Goal: Navigation & Orientation: Find specific page/section

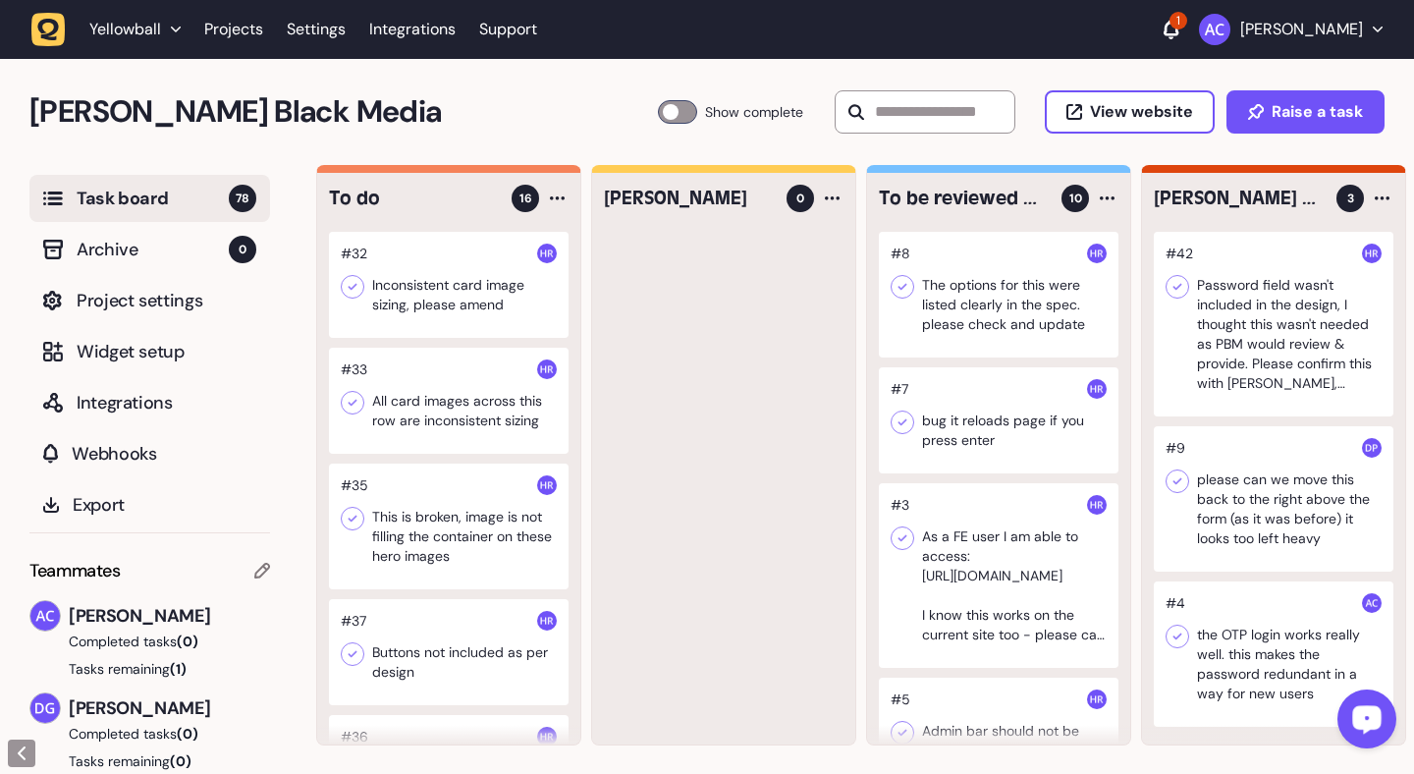
click at [1178, 24] on icon at bounding box center [1170, 28] width 15 height 17
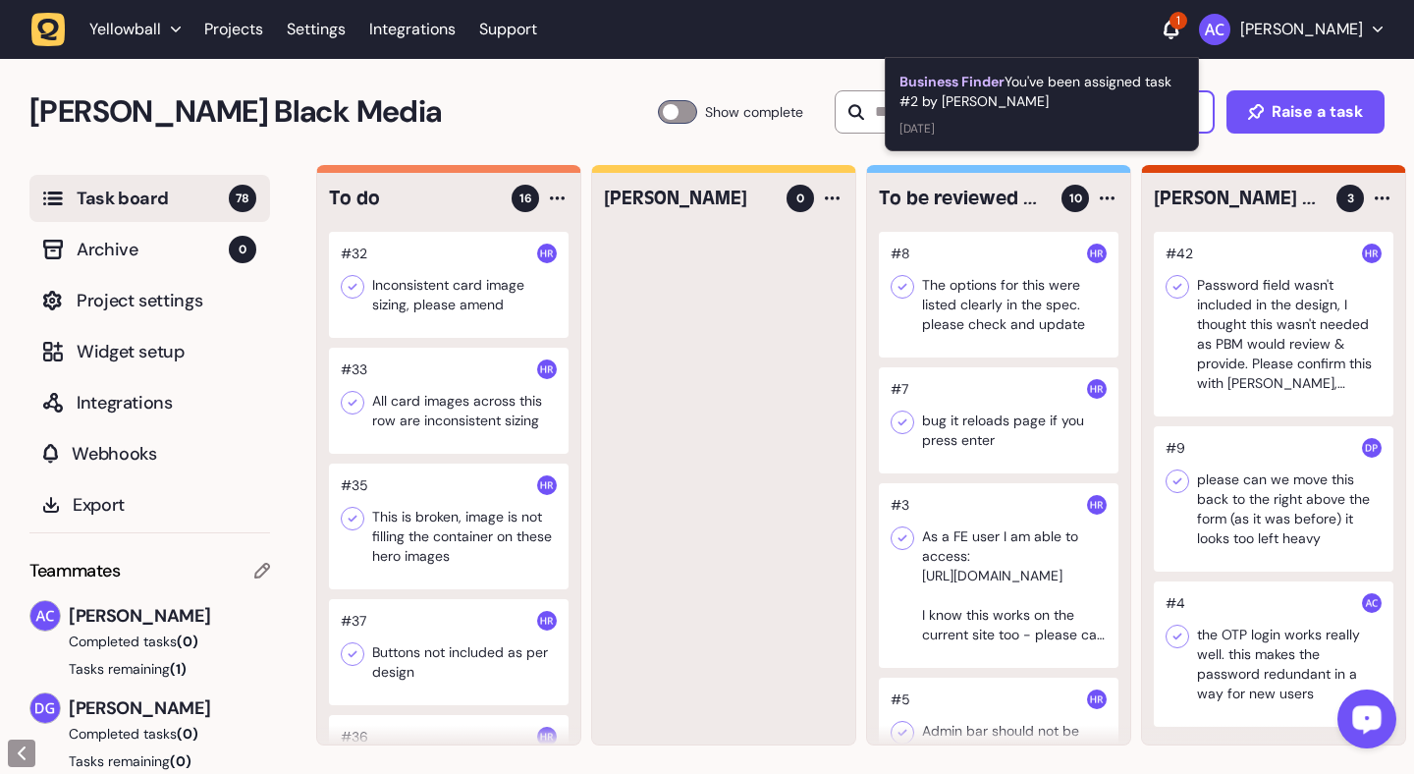
click at [1178, 24] on icon at bounding box center [1170, 28] width 15 height 17
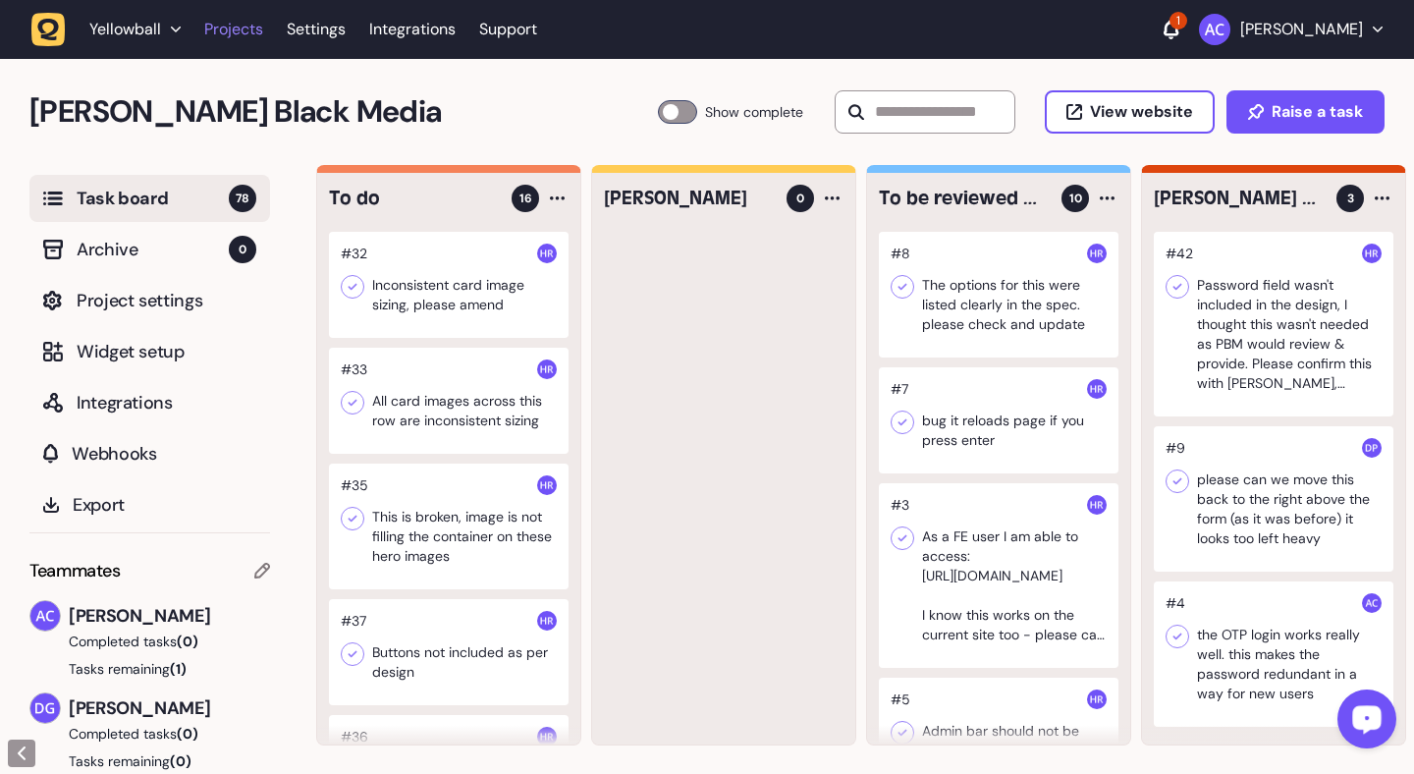
click at [238, 27] on link "Projects" at bounding box center [233, 29] width 59 height 35
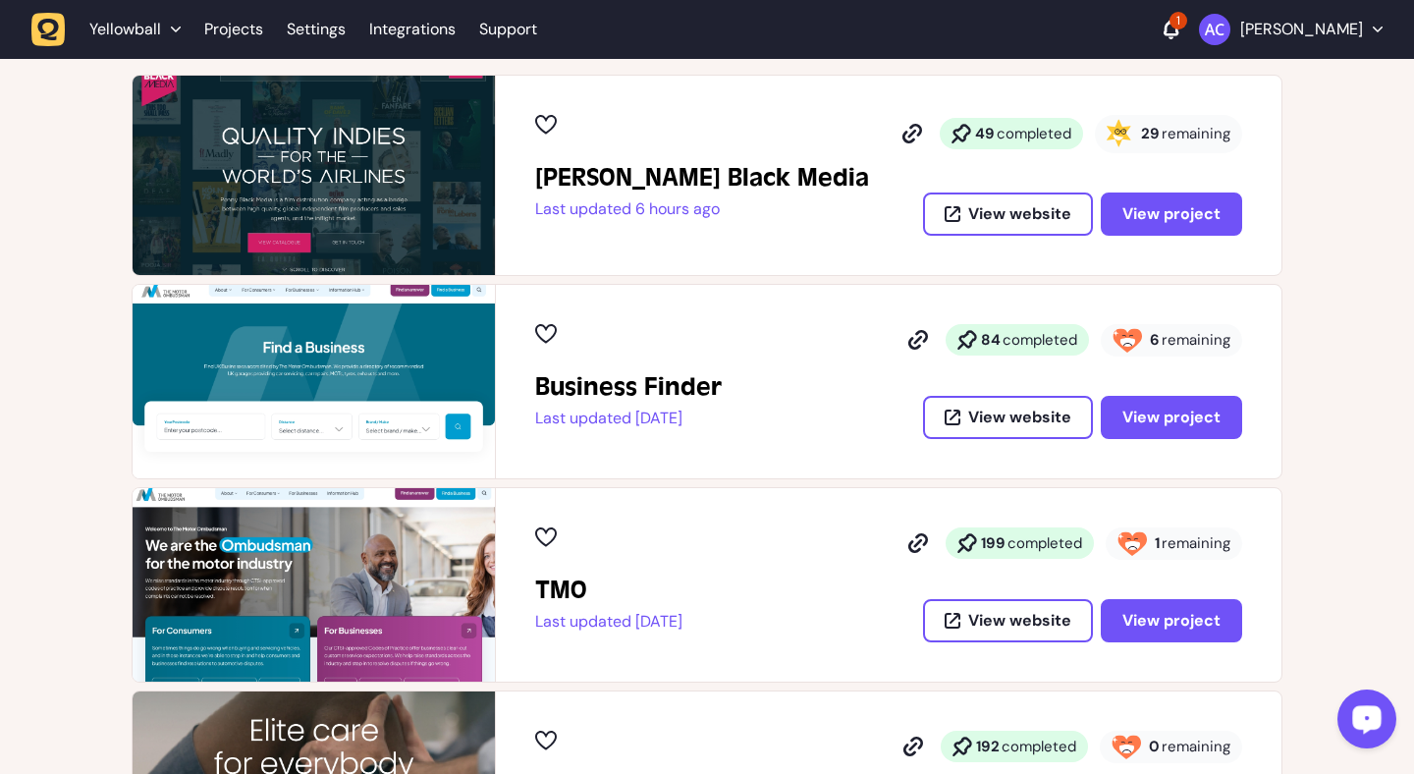
scroll to position [483, 0]
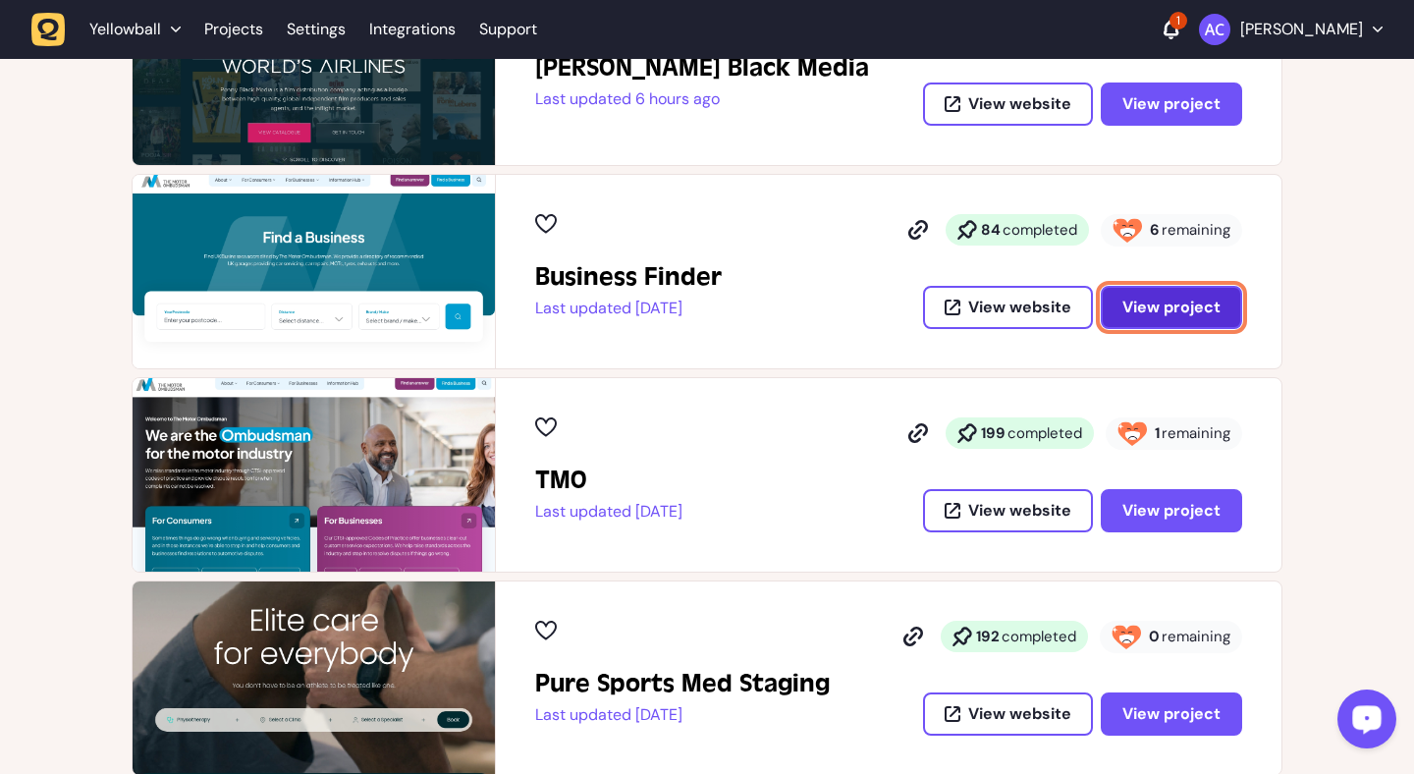
click at [1148, 320] on button "View project" at bounding box center [1170, 307] width 141 height 43
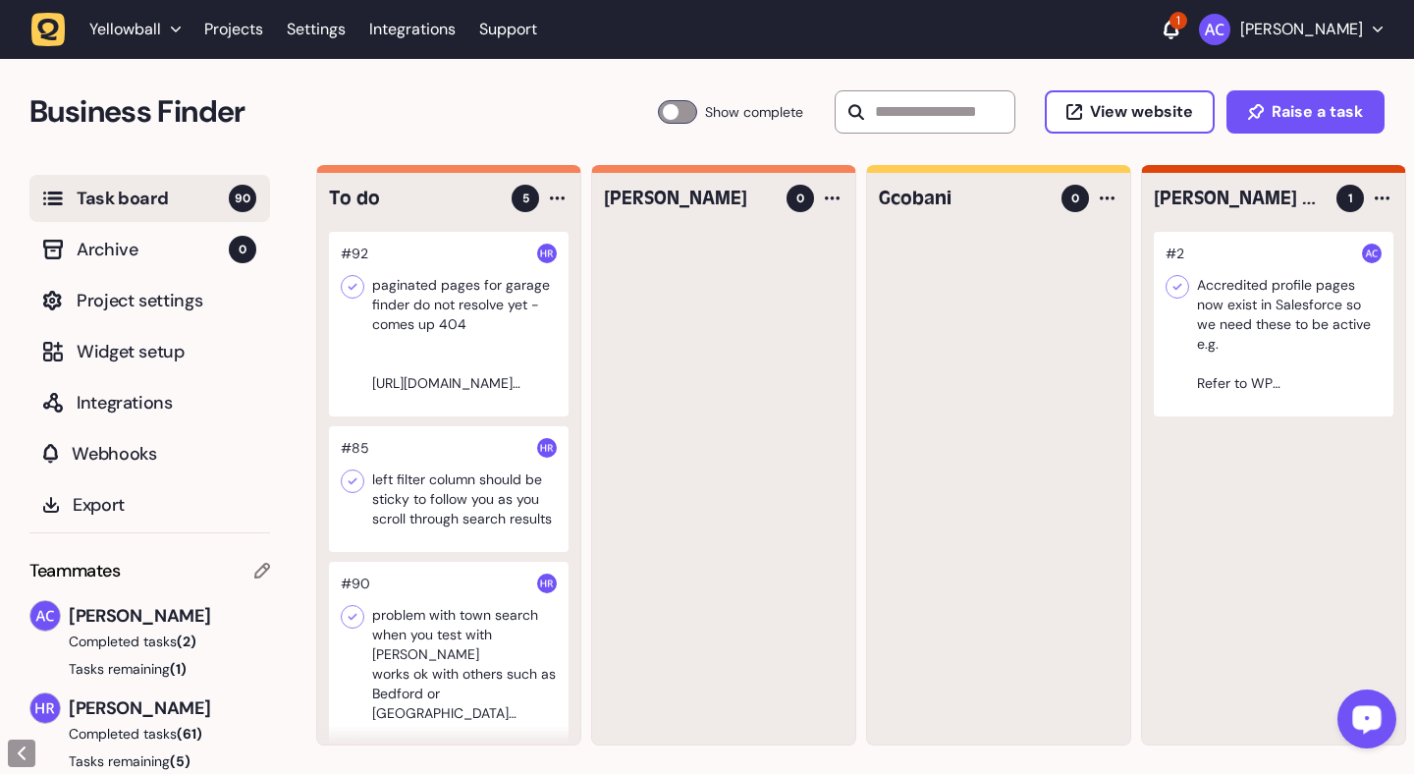
click at [1224, 331] on div at bounding box center [1273, 324] width 240 height 185
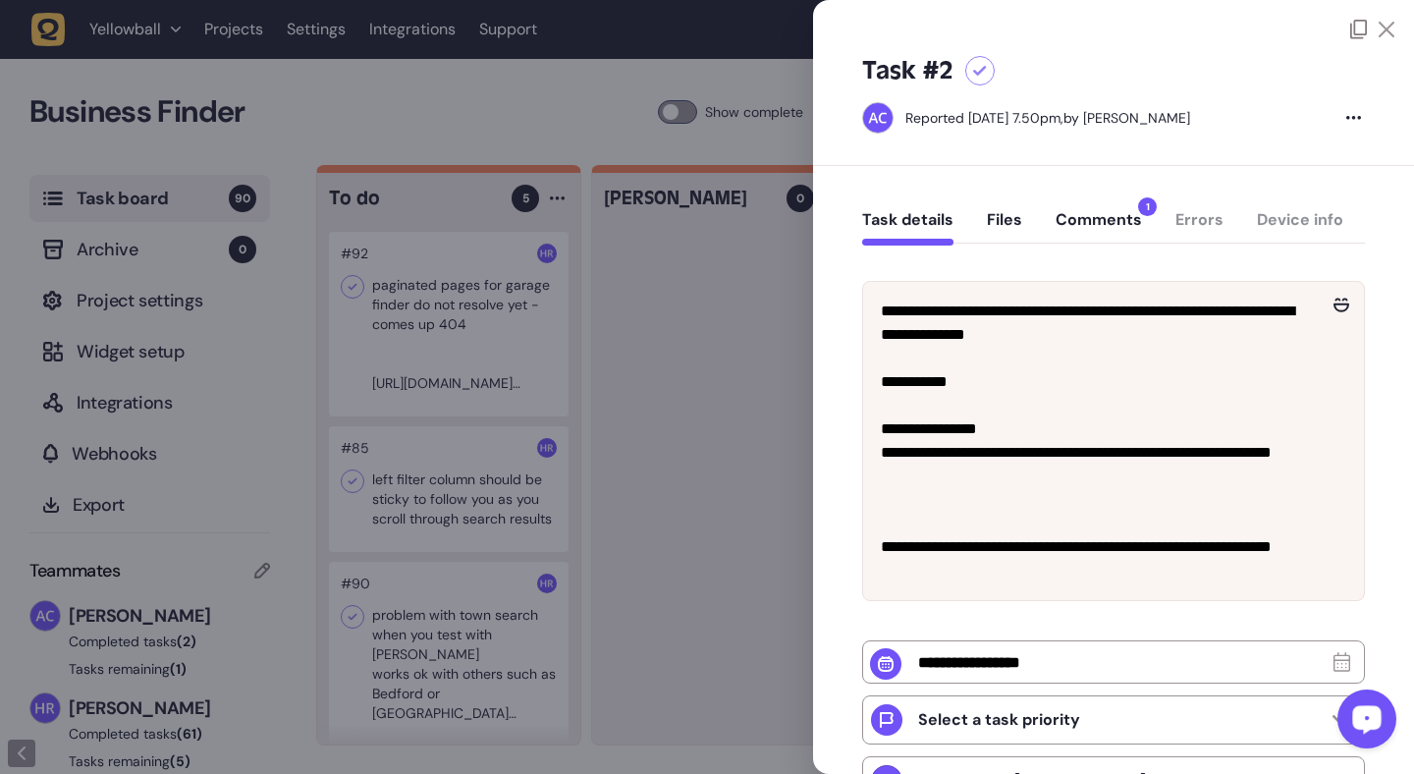
click at [1104, 225] on button "Comments 1" at bounding box center [1098, 227] width 86 height 35
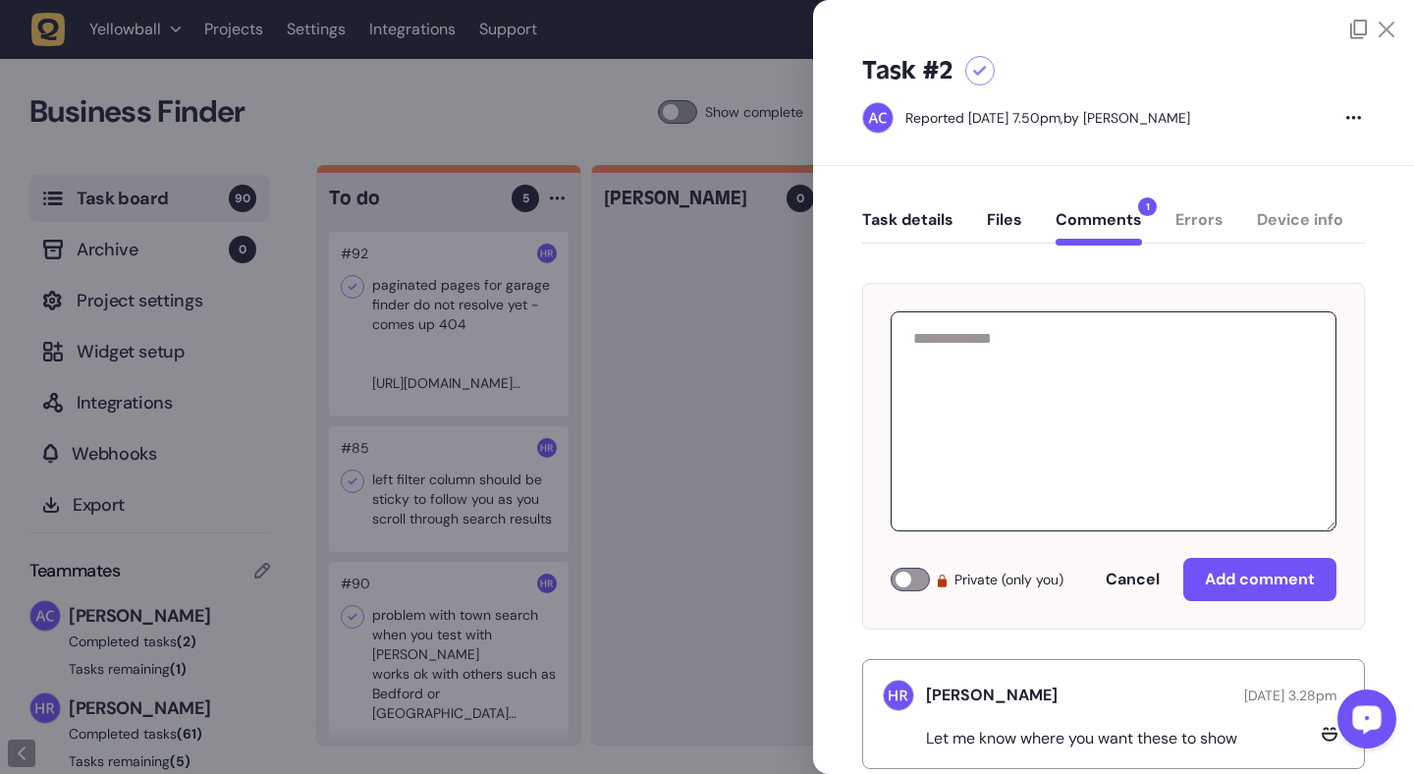
scroll to position [43, 0]
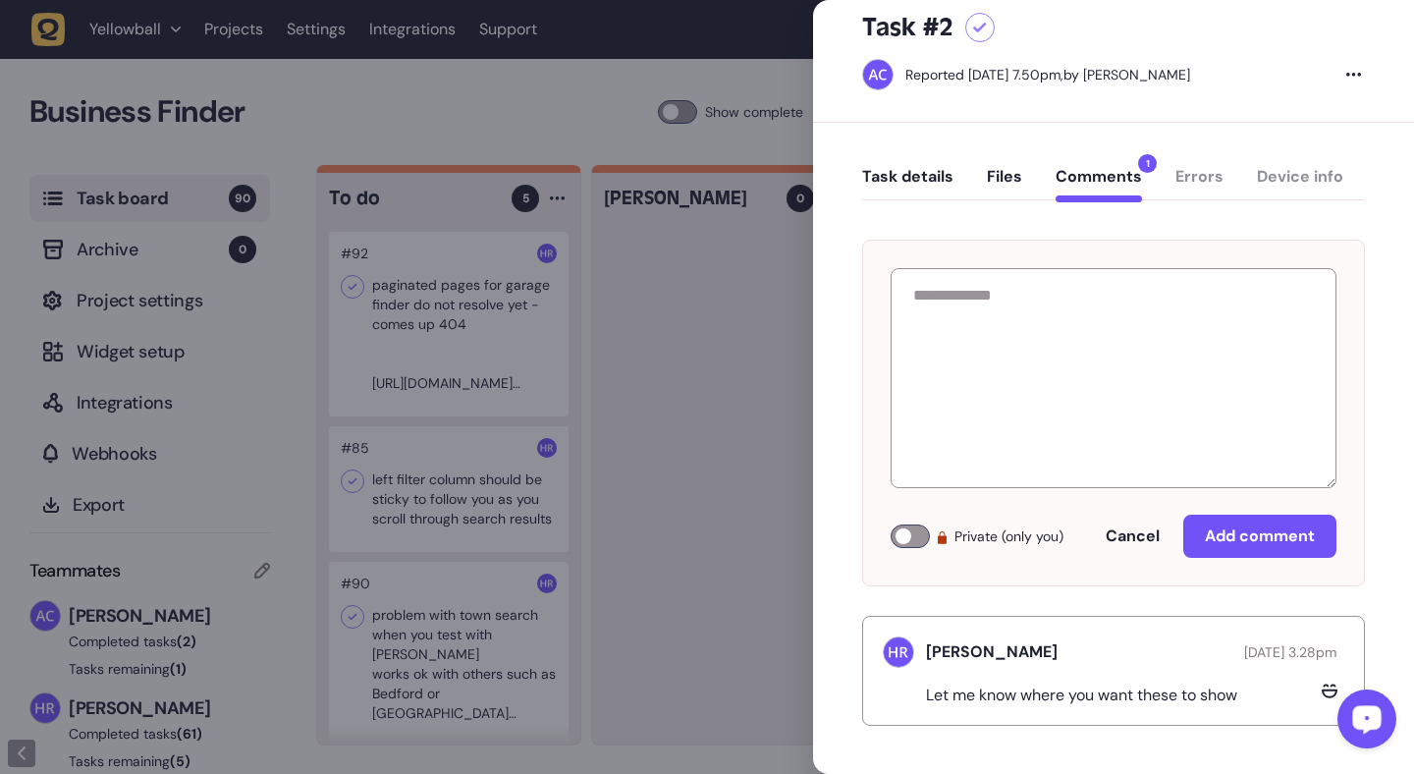
click at [371, 97] on div at bounding box center [707, 387] width 1414 height 774
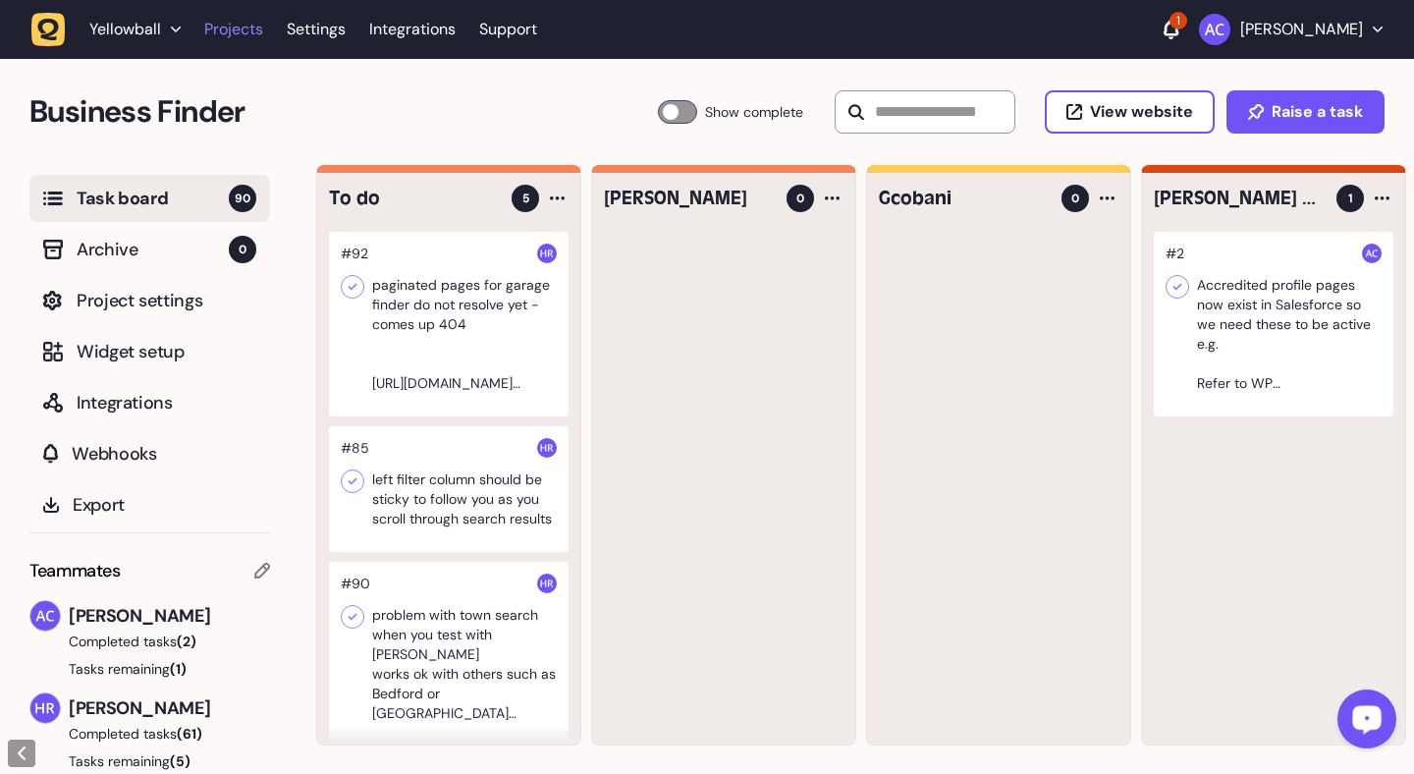
click at [248, 29] on link "Projects" at bounding box center [233, 29] width 59 height 35
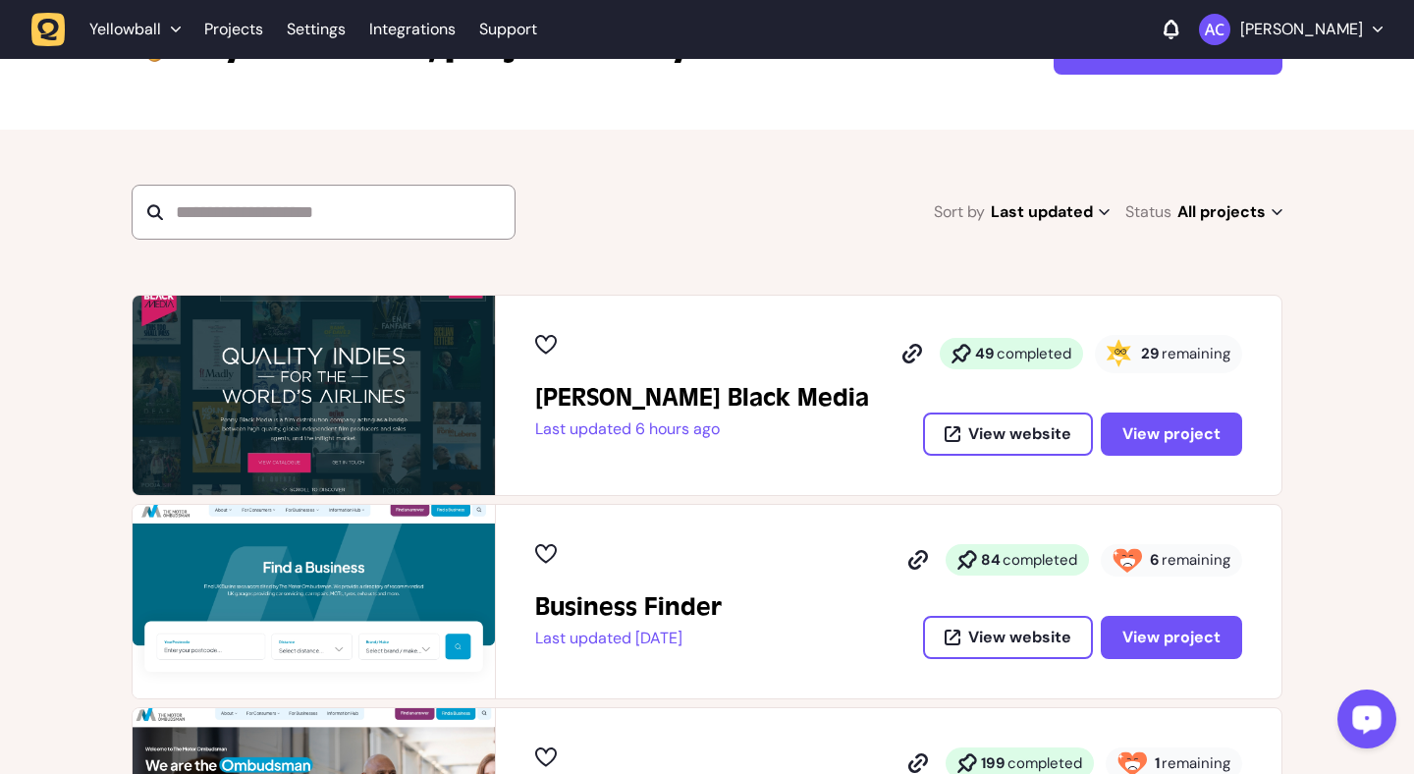
scroll to position [281, 0]
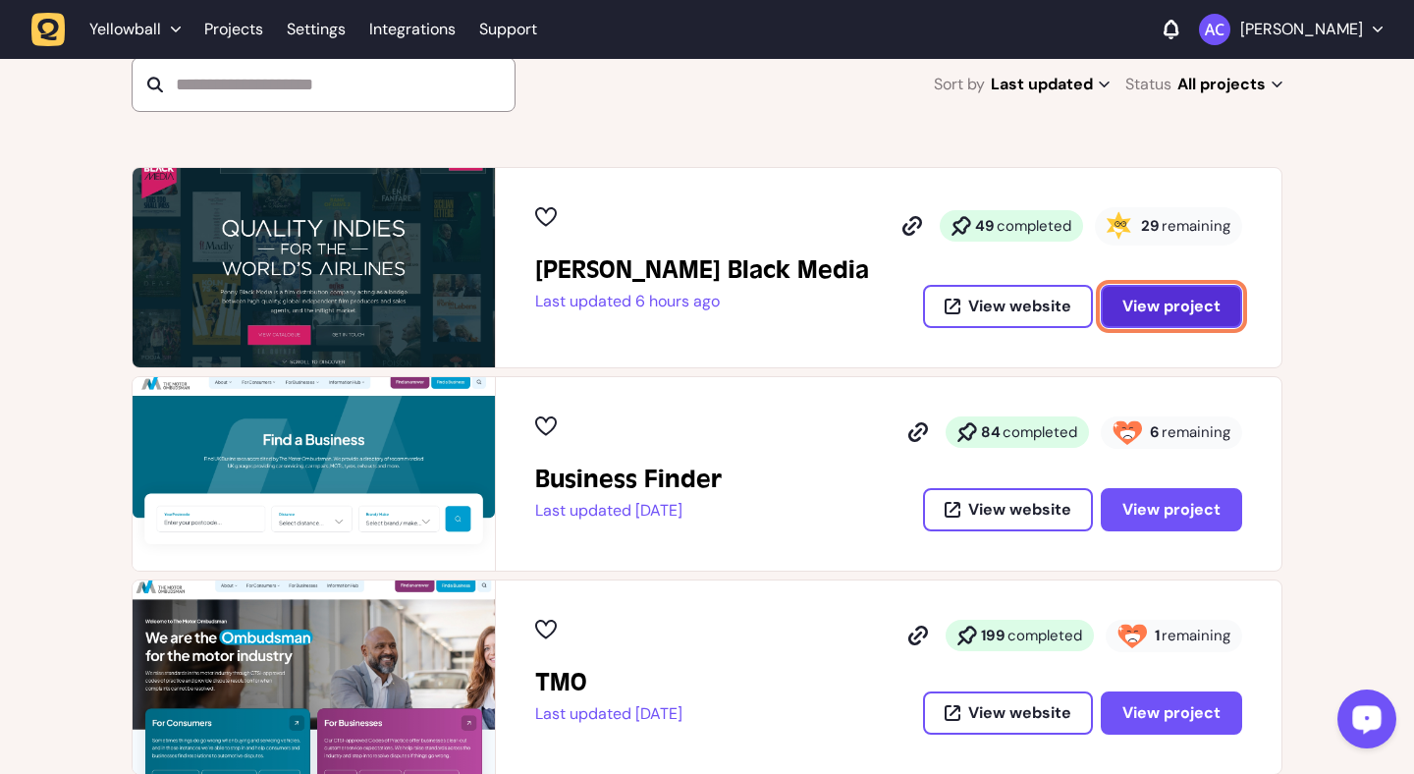
click at [1159, 318] on button "View project" at bounding box center [1170, 306] width 141 height 43
